Goal: Information Seeking & Learning: Check status

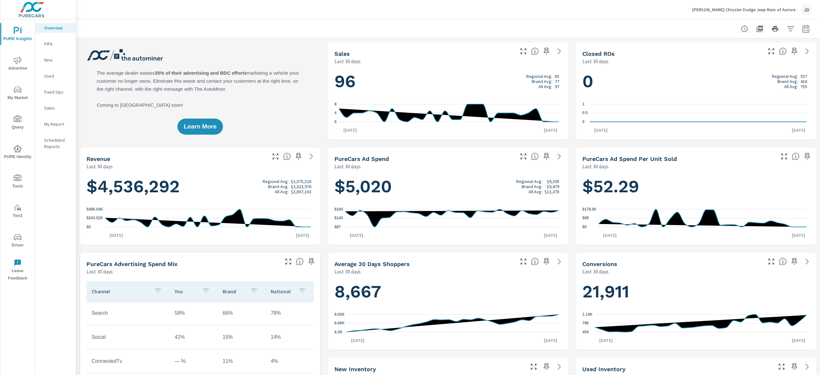
scroll to position [0, 0]
click at [21, 95] on span "My Market" at bounding box center [17, 94] width 31 height 16
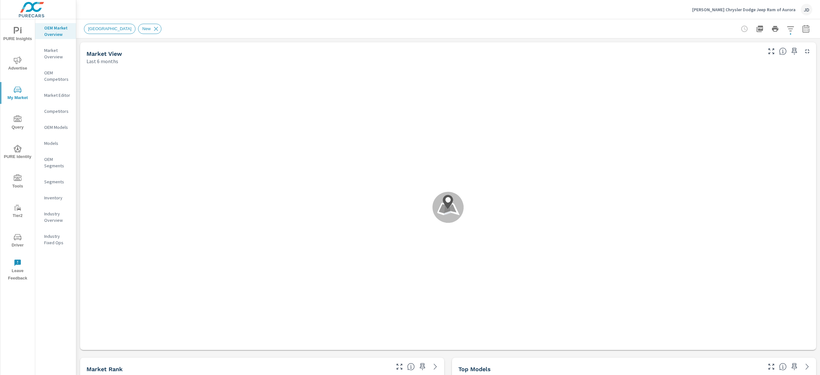
scroll to position [0, 0]
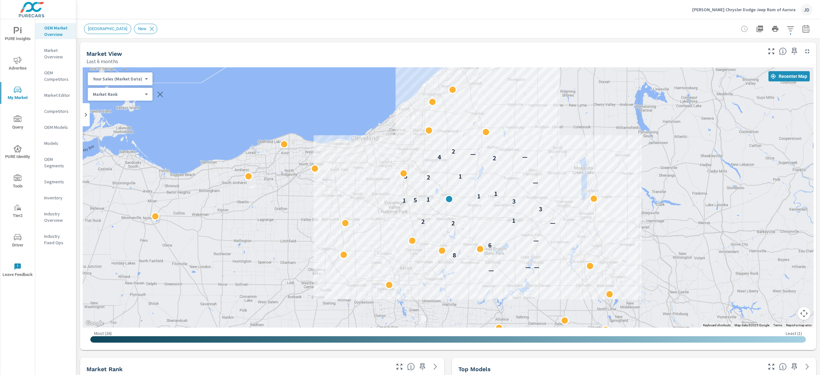
click at [802, 28] on icon "button" at bounding box center [806, 29] width 8 height 8
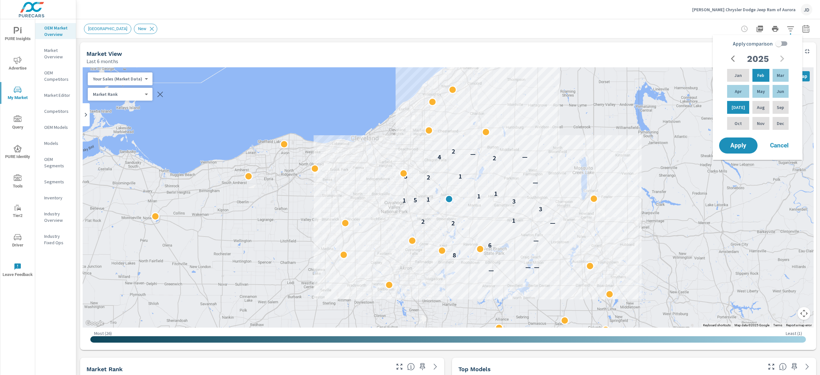
click at [781, 46] on input "Apply comparison" at bounding box center [778, 43] width 37 height 12
checkbox input "true"
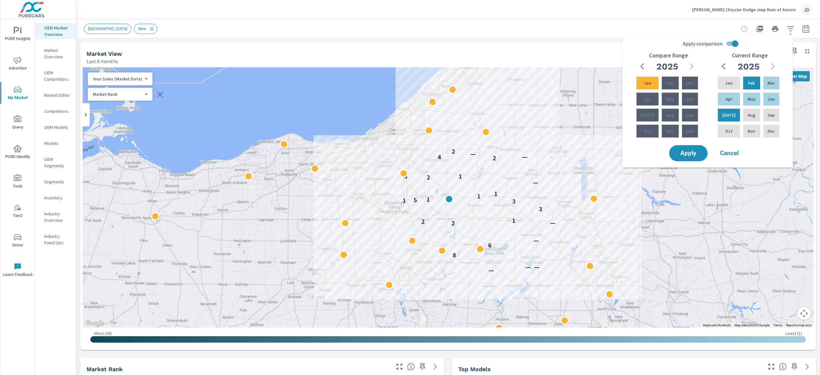
click at [694, 163] on div "Apply comparison Compare Range [DATE] Feb Mar Apr May Jun [DATE] Aug Sep Oct No…" at bounding box center [707, 101] width 170 height 133
click at [705, 152] on button "Apply" at bounding box center [689, 153] width 40 height 17
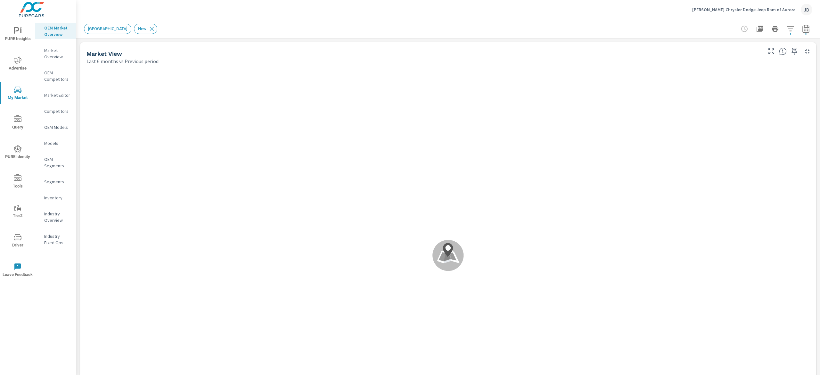
scroll to position [0, 0]
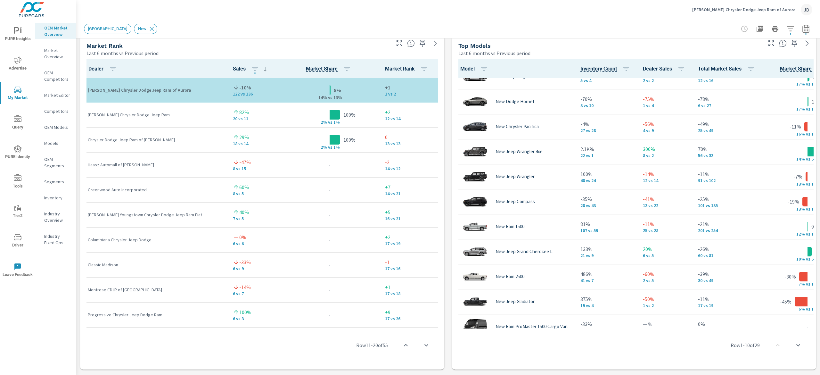
scroll to position [250, 0]
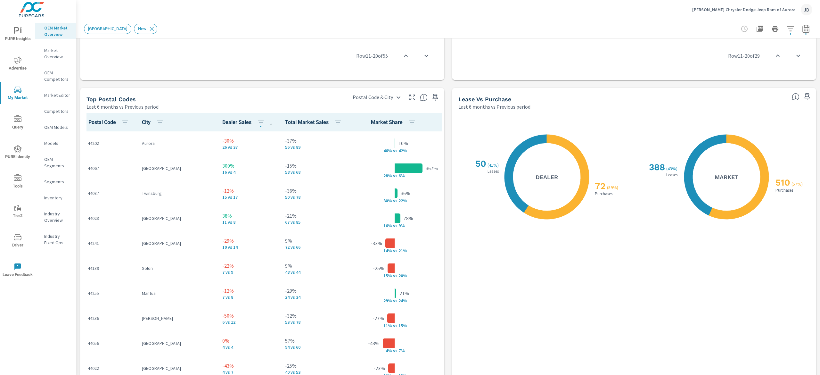
scroll to position [760, 0]
